Goal: Task Accomplishment & Management: Complete application form

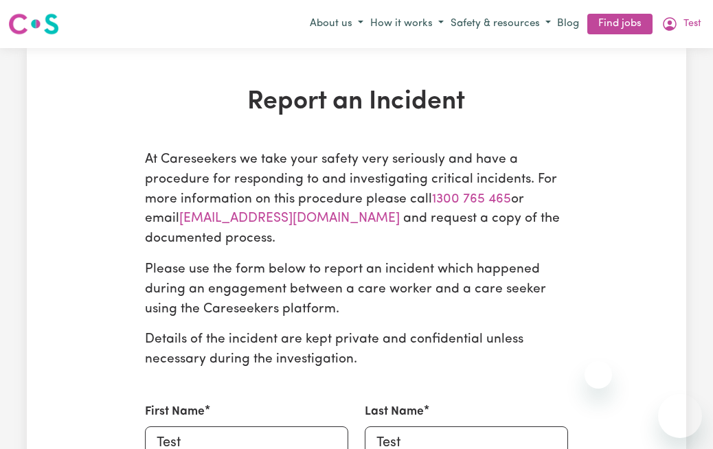
select select "care worker"
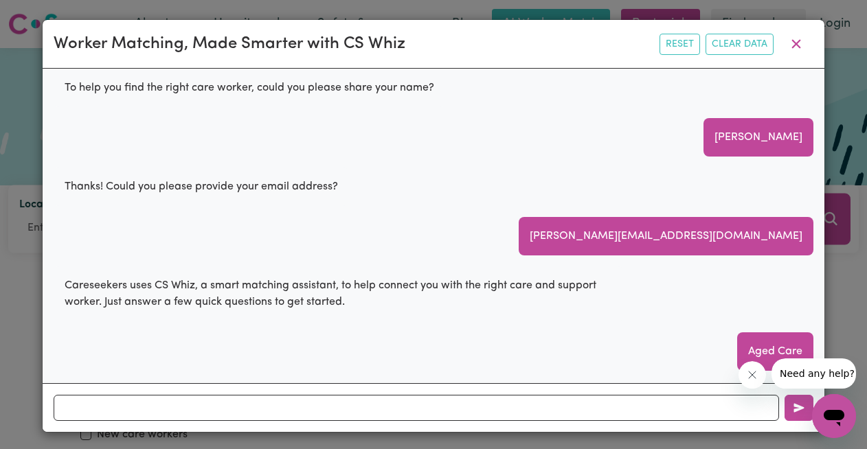
scroll to position [571, 0]
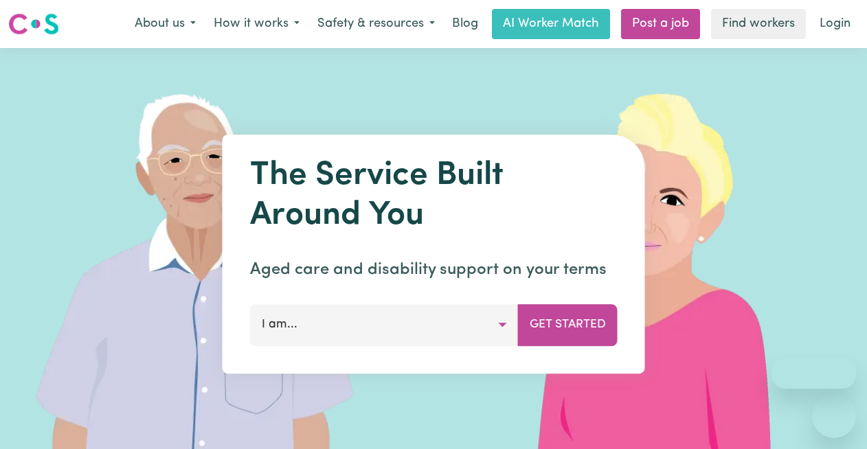
click at [666, 19] on link "Post a job" at bounding box center [660, 24] width 79 height 30
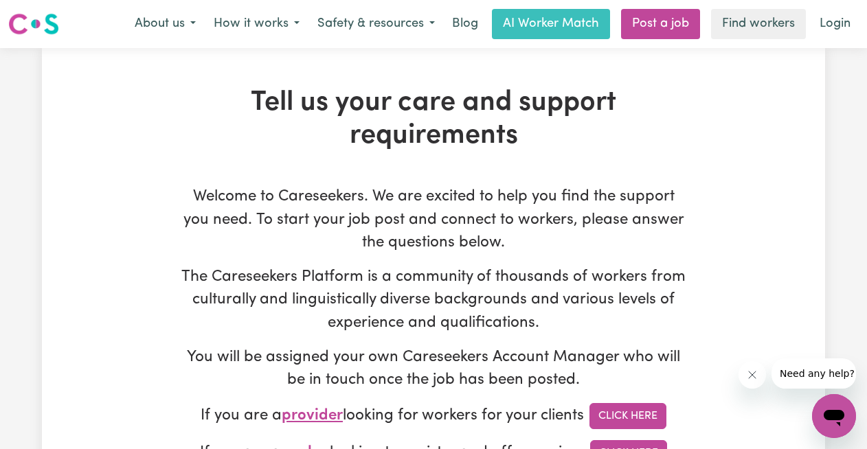
type input "[EMAIL_ADDRESS][DOMAIN_NAME]"
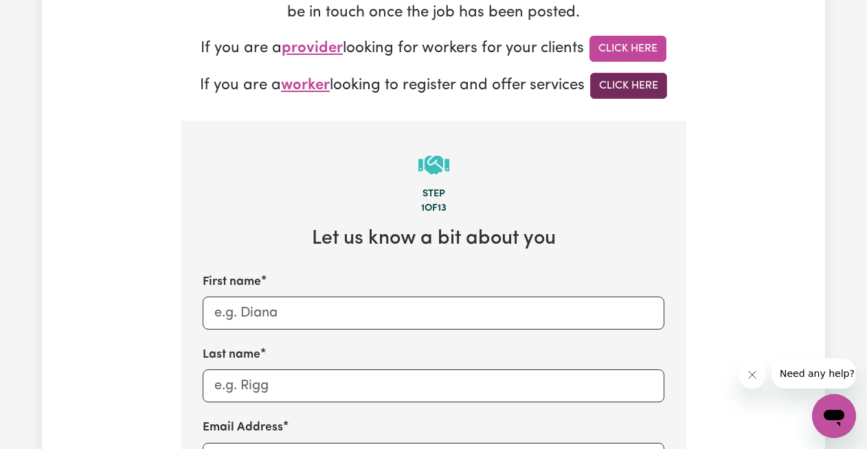
scroll to position [489, 0]
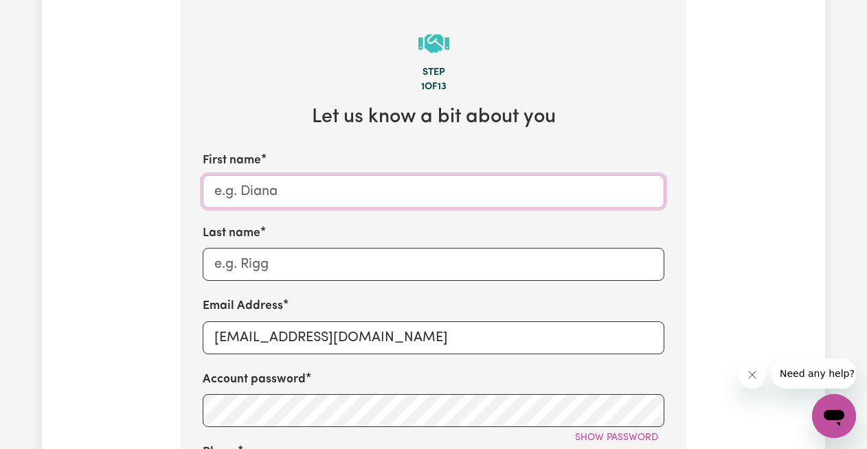
click at [293, 186] on input "First name" at bounding box center [434, 191] width 462 height 33
type input "Lauren"
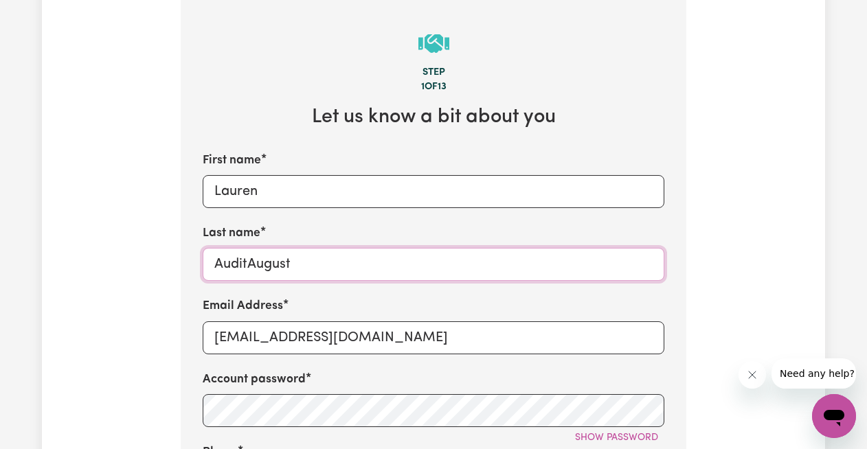
type input "AuditAugust"
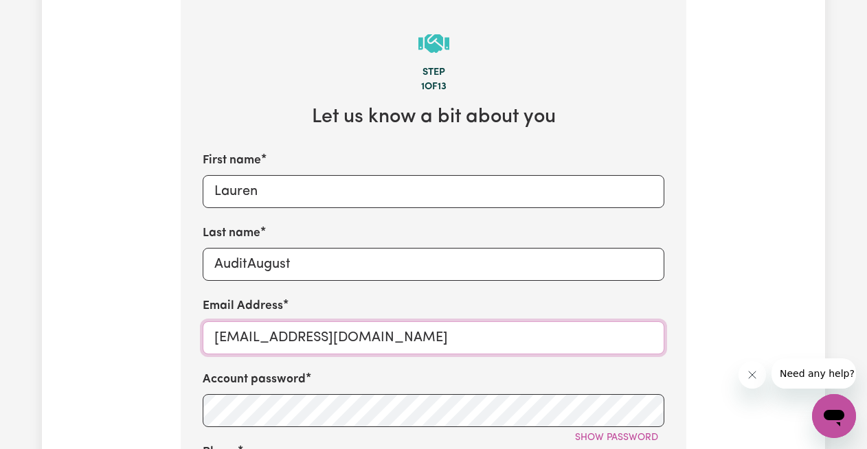
click at [412, 341] on input "[EMAIL_ADDRESS][DOMAIN_NAME]" at bounding box center [434, 338] width 462 height 33
drag, startPoint x: 412, startPoint y: 341, endPoint x: 33, endPoint y: 335, distance: 379.4
click at [33, 335] on div "Tell us your care and support requirements Welcome to Careseekers. We are excit…" at bounding box center [433, 341] width 867 height 1564
type input "[EMAIL_ADDRESS][DOMAIN_NAME]"
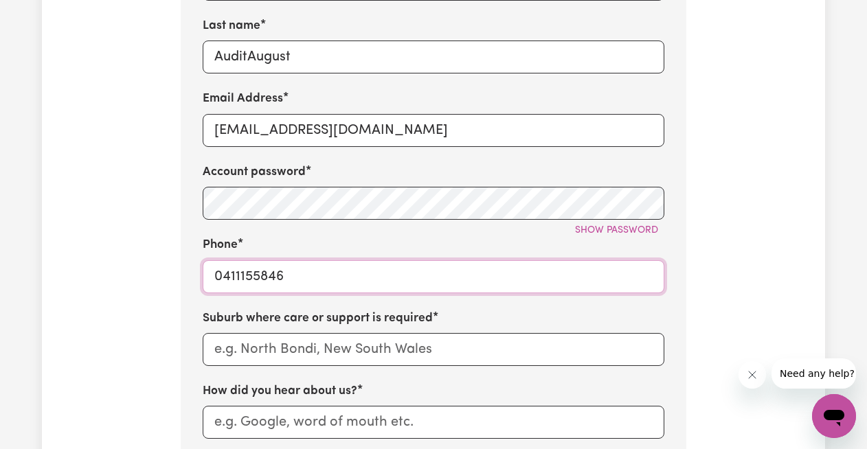
scroll to position [743, 0]
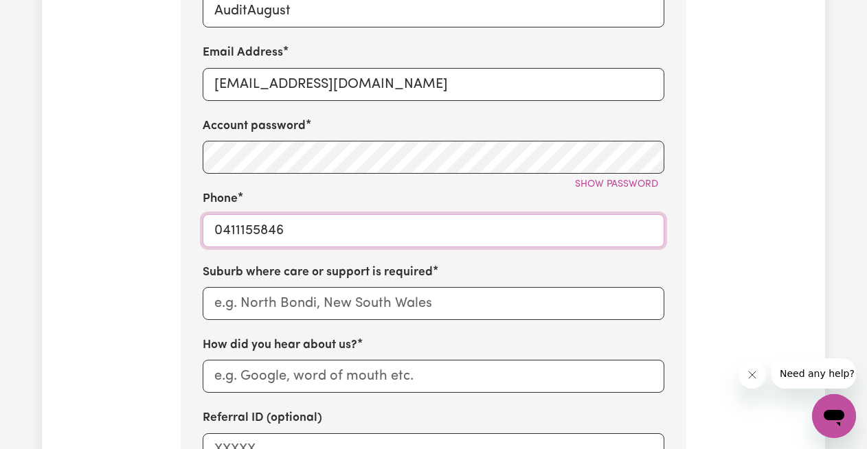
type input "0411155846"
click at [224, 299] on input "text" at bounding box center [434, 303] width 462 height 33
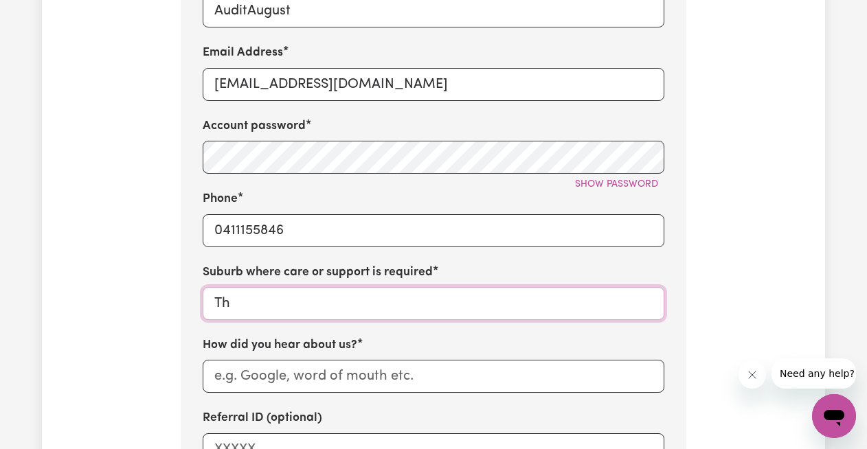
type input "Thi"
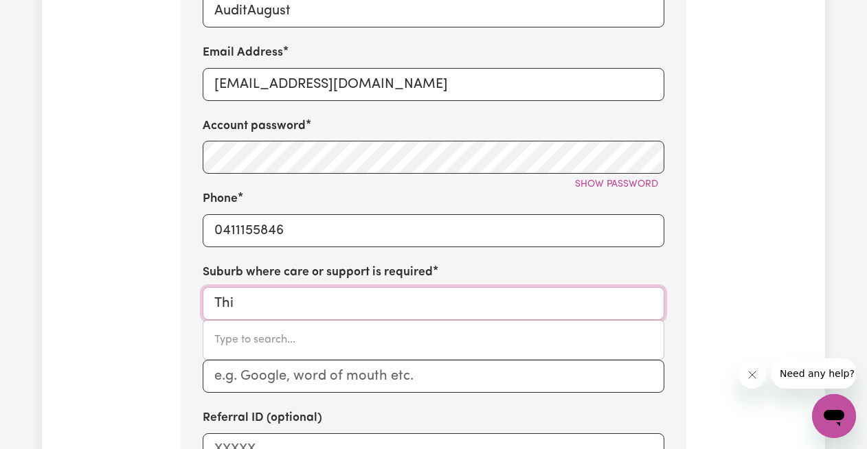
type input "ThiNOOMBA, [GEOGRAPHIC_DATA], 4650"
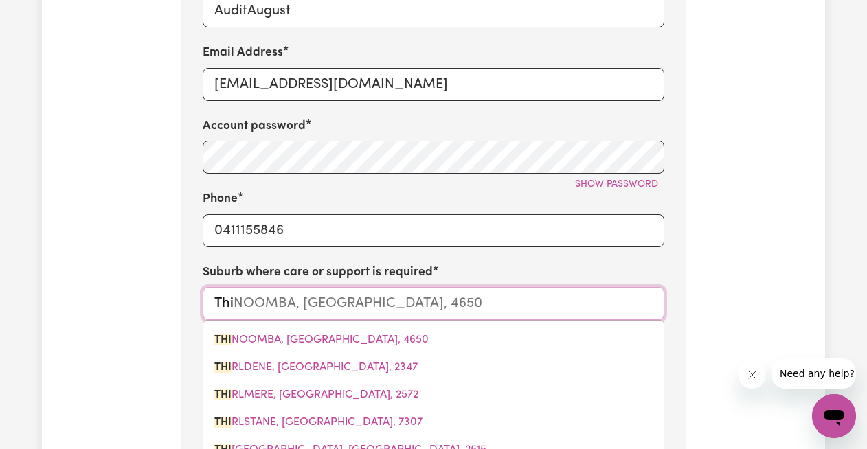
type input "Thir"
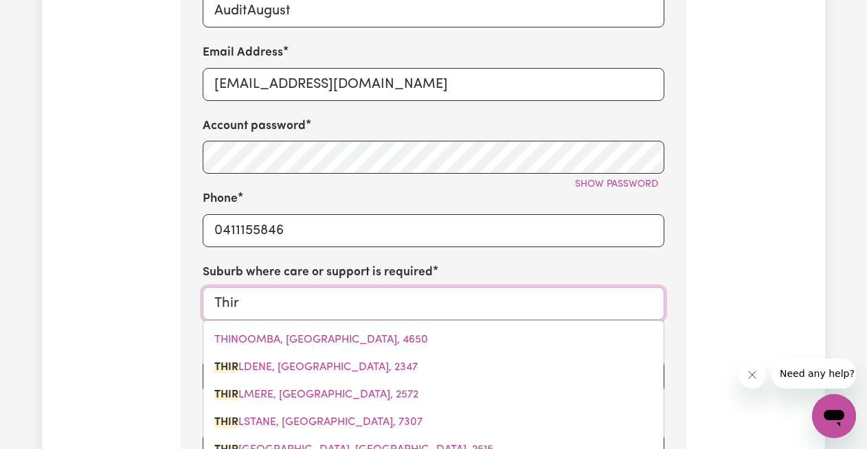
type input "Thirr"
type input "ThirrOUL, [GEOGRAPHIC_DATA], 2515"
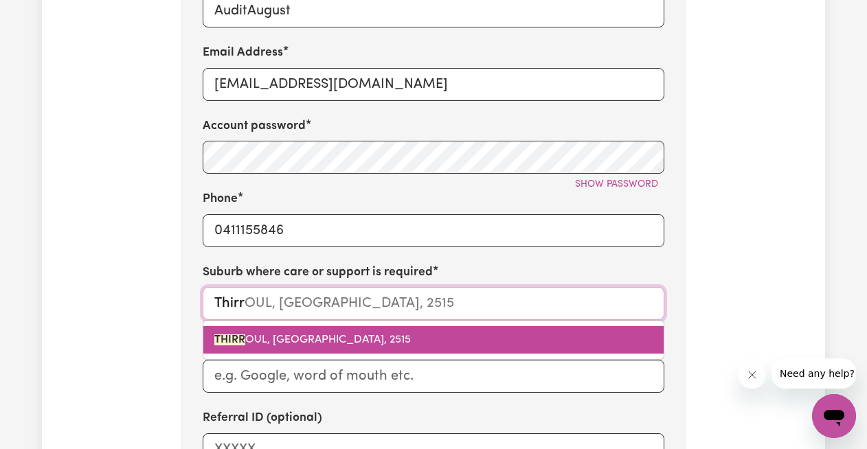
click at [241, 328] on link "THIRR OUL, [GEOGRAPHIC_DATA], 2515" at bounding box center [433, 339] width 460 height 27
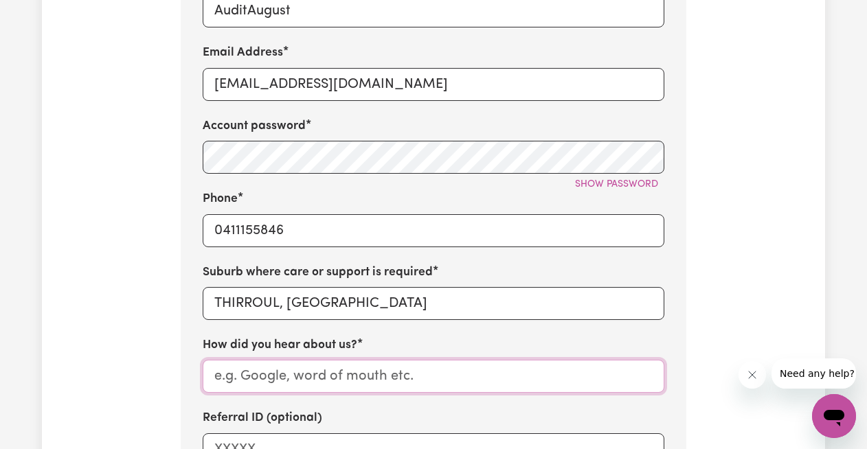
click at [247, 371] on input "How did you hear about us?" at bounding box center [434, 376] width 462 height 33
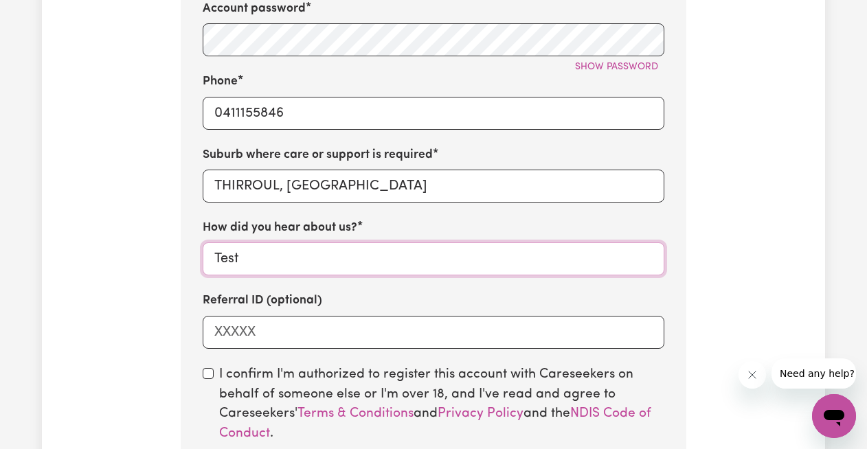
scroll to position [876, 0]
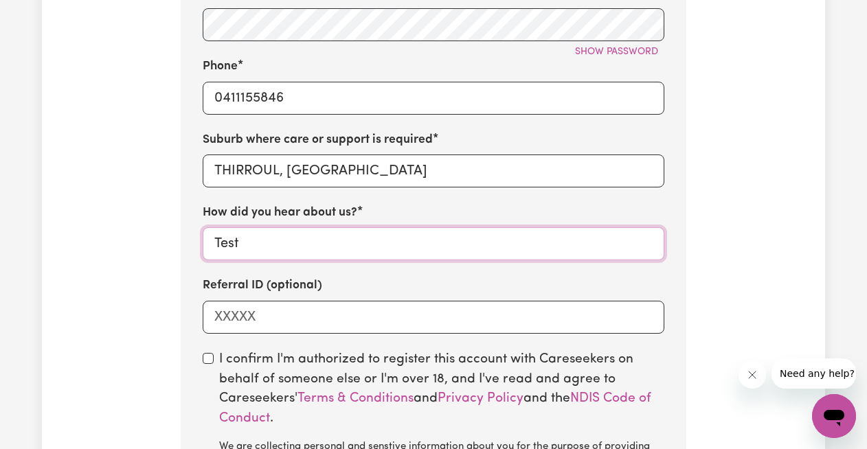
type input "Test"
click at [205, 362] on input "checkbox" at bounding box center [208, 358] width 11 height 11
checkbox input "true"
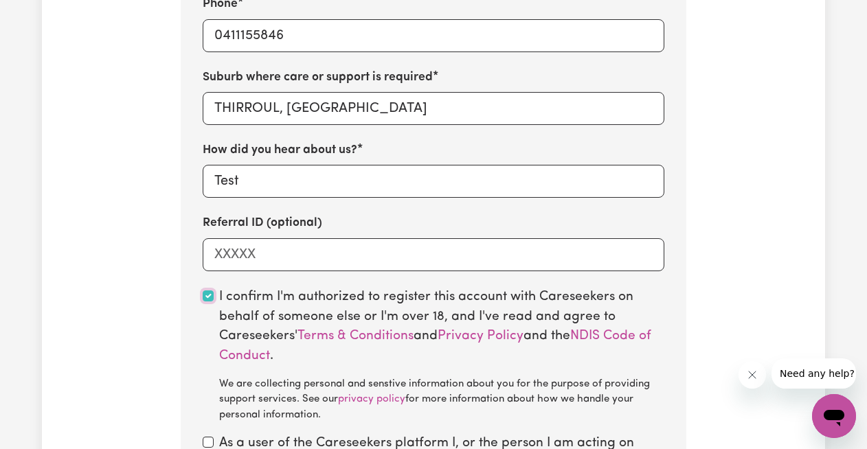
scroll to position [1021, 0]
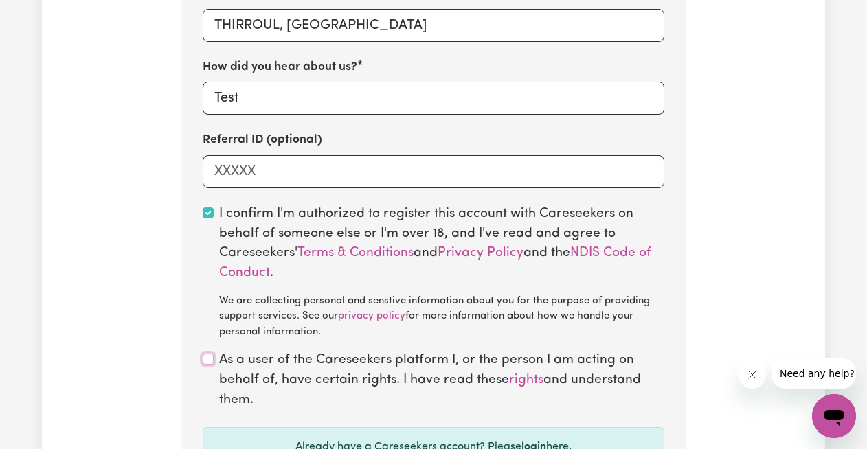
click at [203, 364] on input "checkbox" at bounding box center [208, 359] width 11 height 11
checkbox input "true"
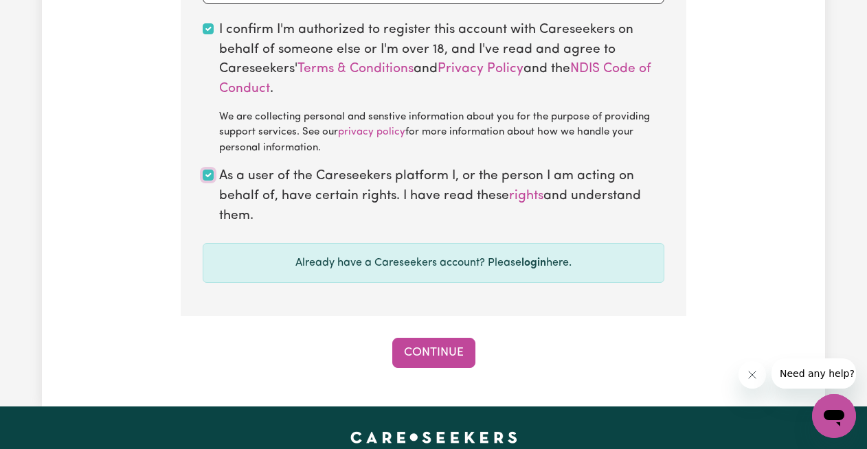
scroll to position [1211, 0]
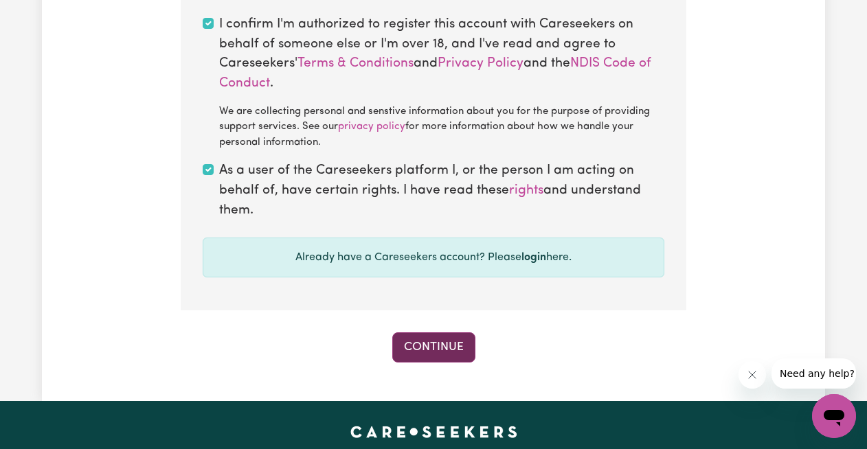
click at [422, 352] on button "Continue" at bounding box center [433, 348] width 83 height 30
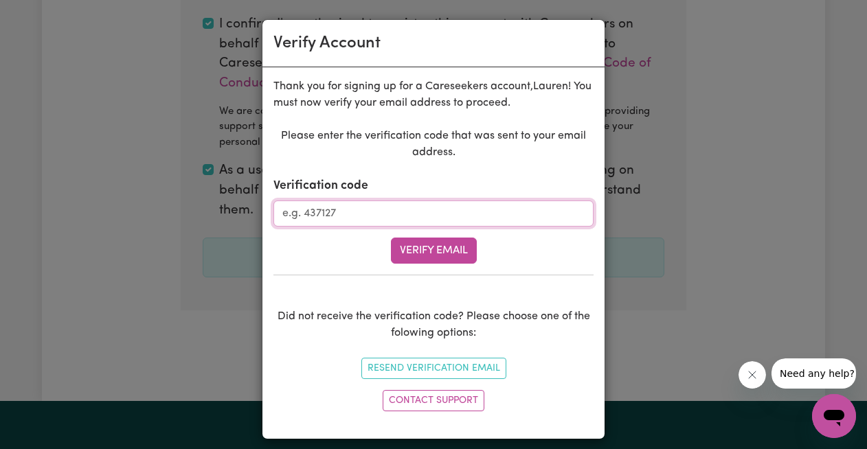
click at [358, 215] on input "Verification code" at bounding box center [434, 214] width 320 height 26
type input "304725"
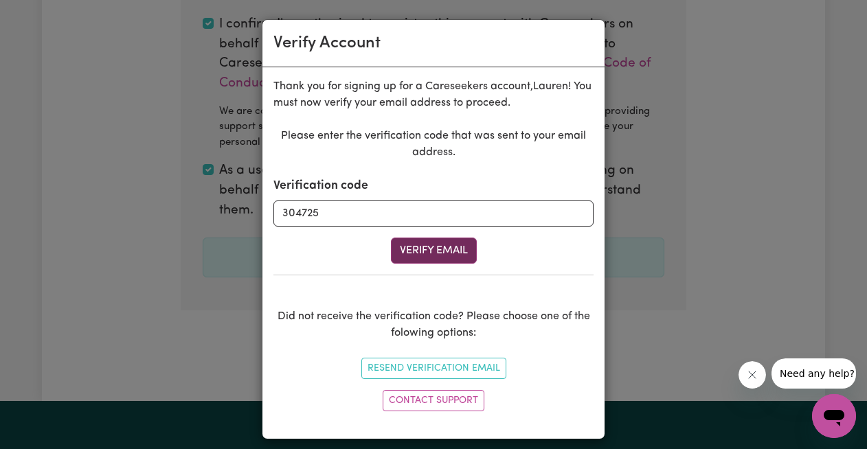
click at [430, 259] on button "Verify Email" at bounding box center [434, 251] width 86 height 26
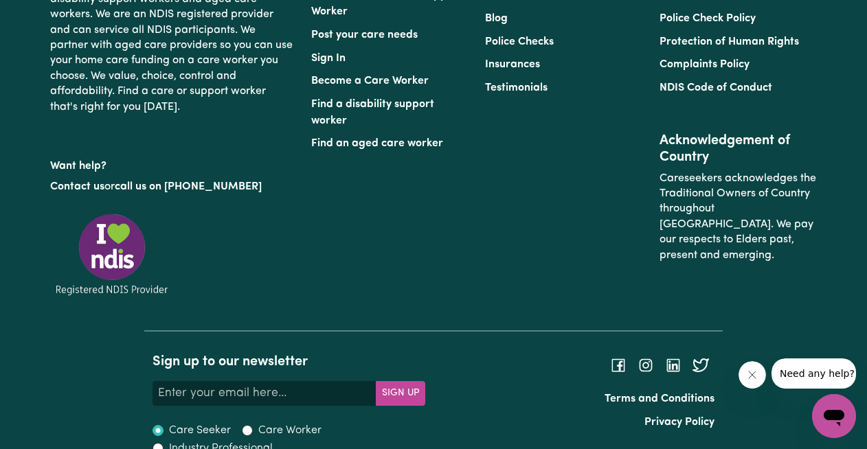
scroll to position [922, 0]
